Goal: Navigation & Orientation: Find specific page/section

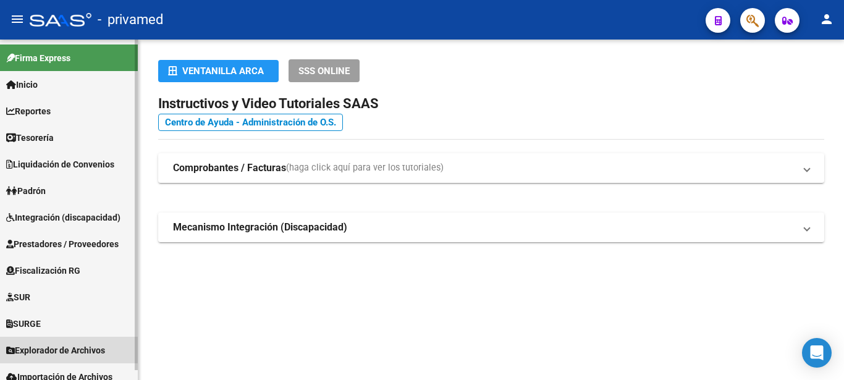
click at [86, 346] on span "Explorador de Archivos" at bounding box center [55, 350] width 99 height 14
click at [92, 348] on span "Explorador de Archivos" at bounding box center [55, 350] width 99 height 14
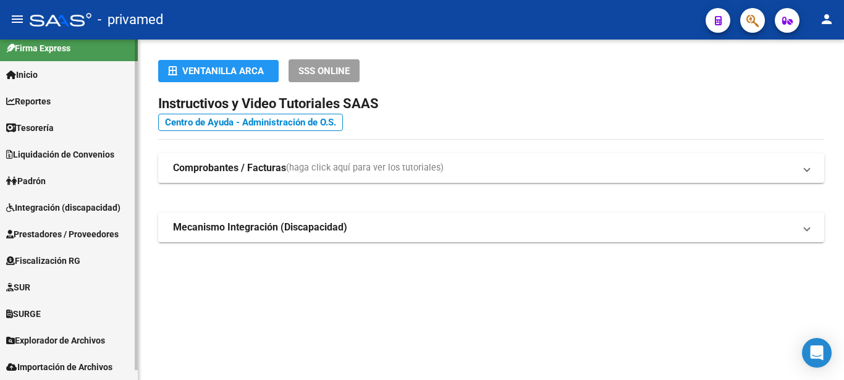
click at [141, 335] on mat-sidenav-container "Firma Express Inicio Calendario SSS Instructivos Contacto OS Reportes Tablero d…" at bounding box center [422, 210] width 844 height 340
click at [82, 338] on span "Explorador de Archivos" at bounding box center [55, 341] width 99 height 14
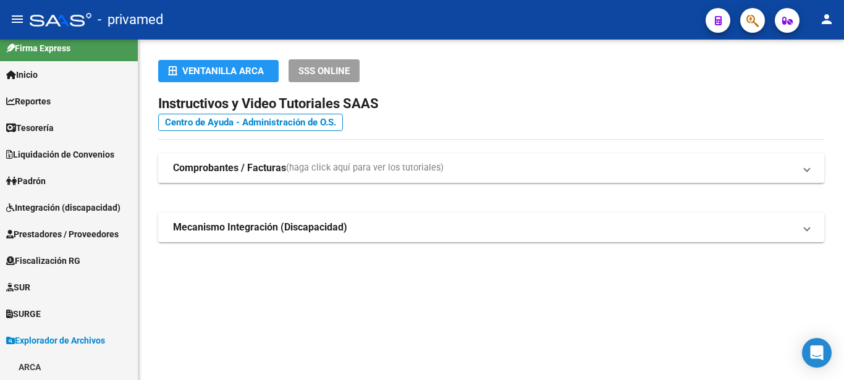
scroll to position [169, 0]
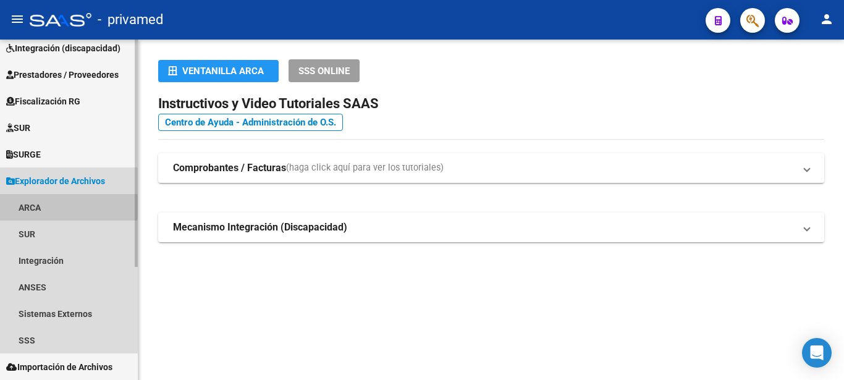
click at [25, 206] on link "ARCA" at bounding box center [69, 207] width 138 height 27
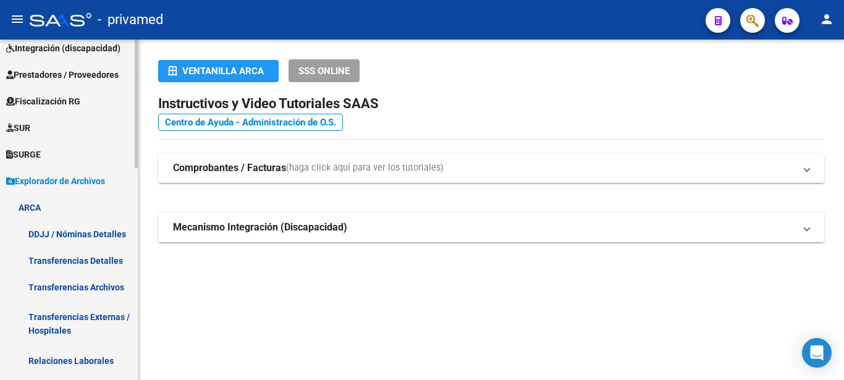
click at [101, 288] on link "Transferencias Archivos" at bounding box center [69, 287] width 138 height 27
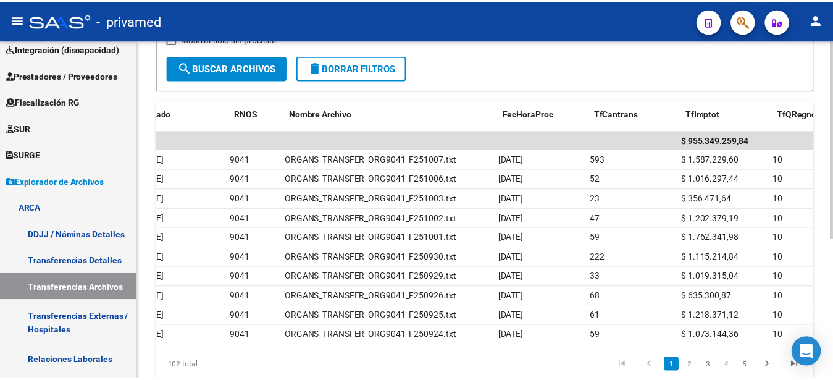
scroll to position [0, 124]
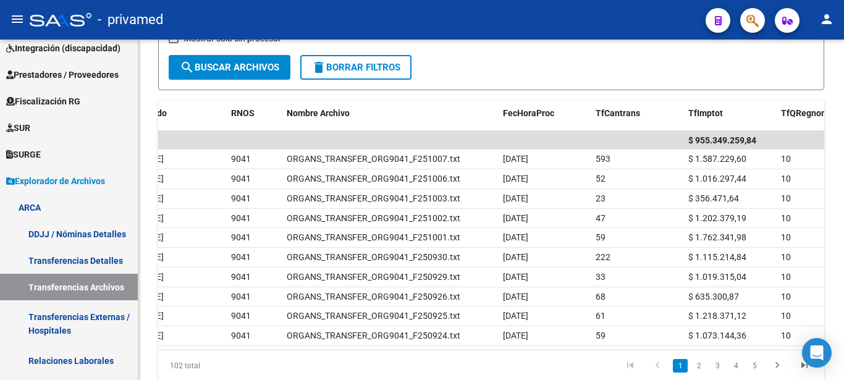
click at [827, 15] on mat-icon "person" at bounding box center [826, 19] width 15 height 15
click at [791, 81] on button "exit_to_app Salir" at bounding box center [800, 82] width 75 height 30
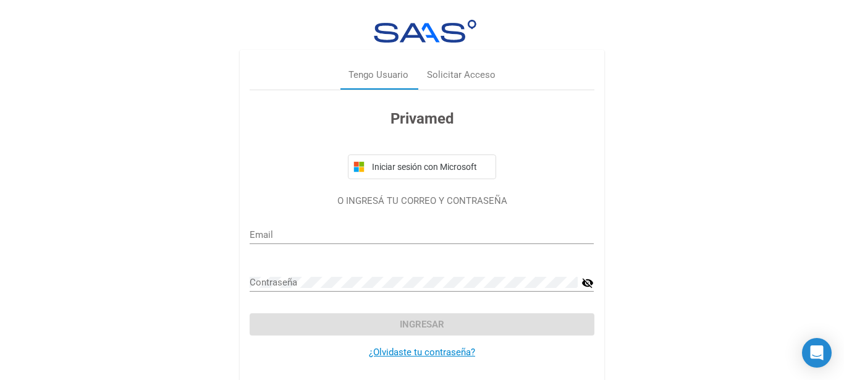
type input "[EMAIL_ADDRESS][DOMAIN_NAME]"
